Goal: Navigation & Orientation: Find specific page/section

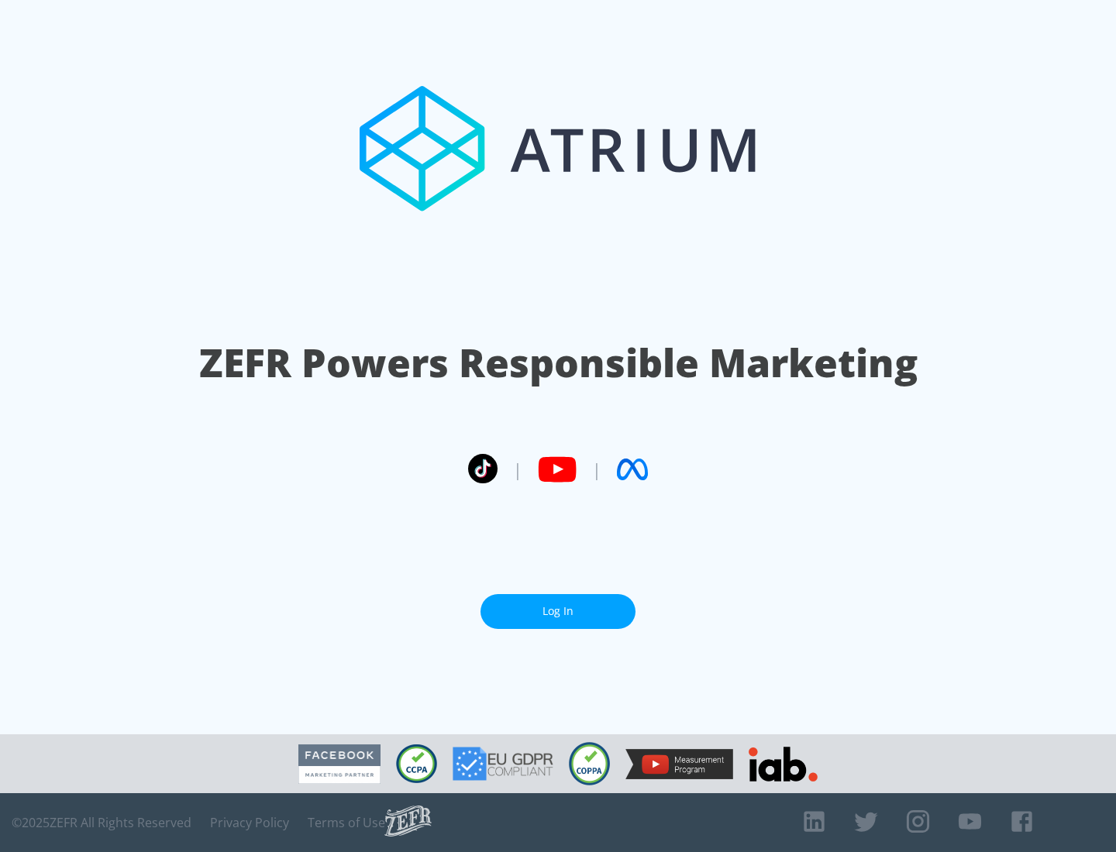
click at [558, 611] on link "Log In" at bounding box center [557, 611] width 155 height 35
